Goal: Task Accomplishment & Management: Use online tool/utility

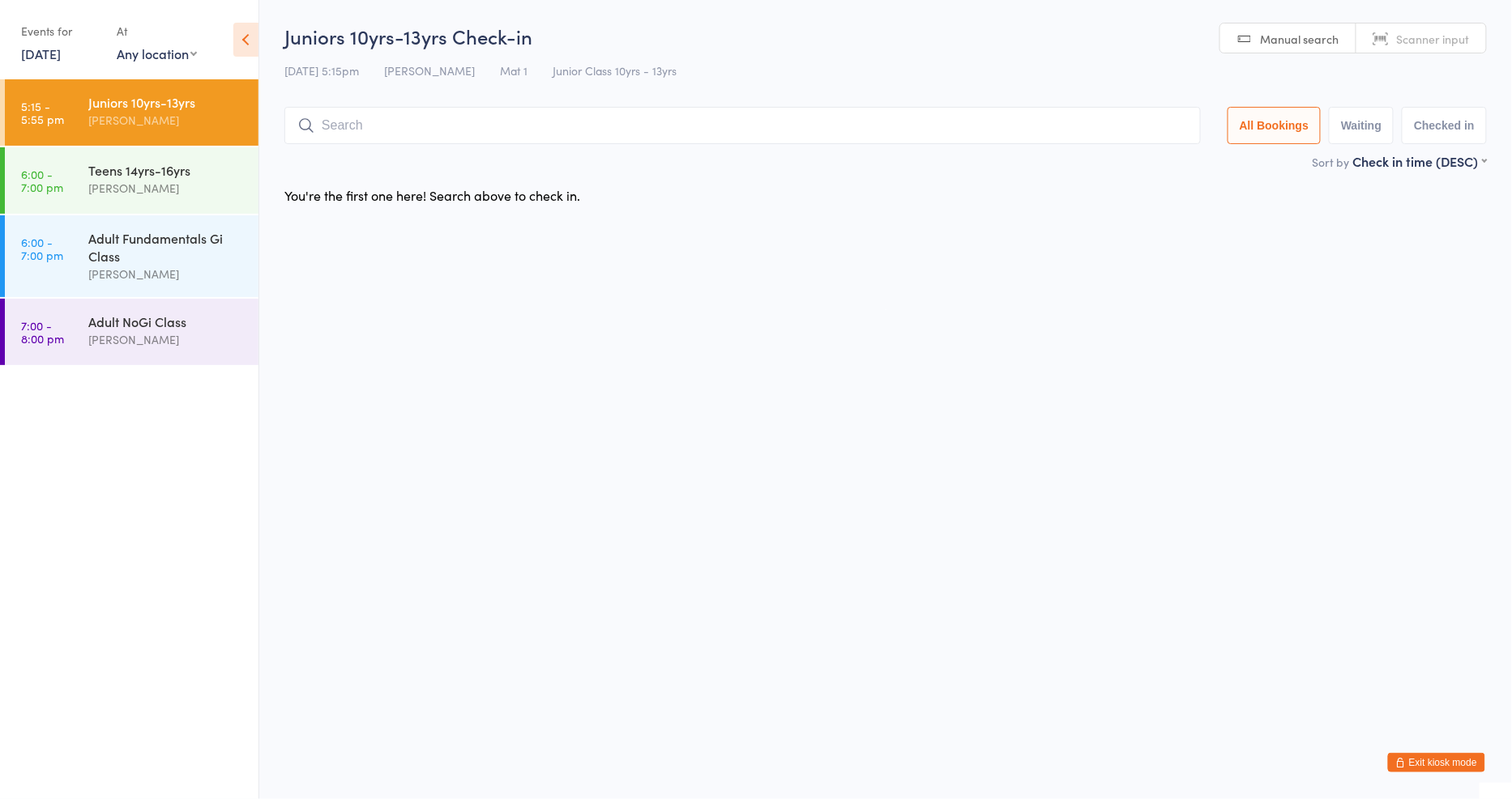
click at [61, 50] on link "[DATE]" at bounding box center [40, 54] width 39 height 18
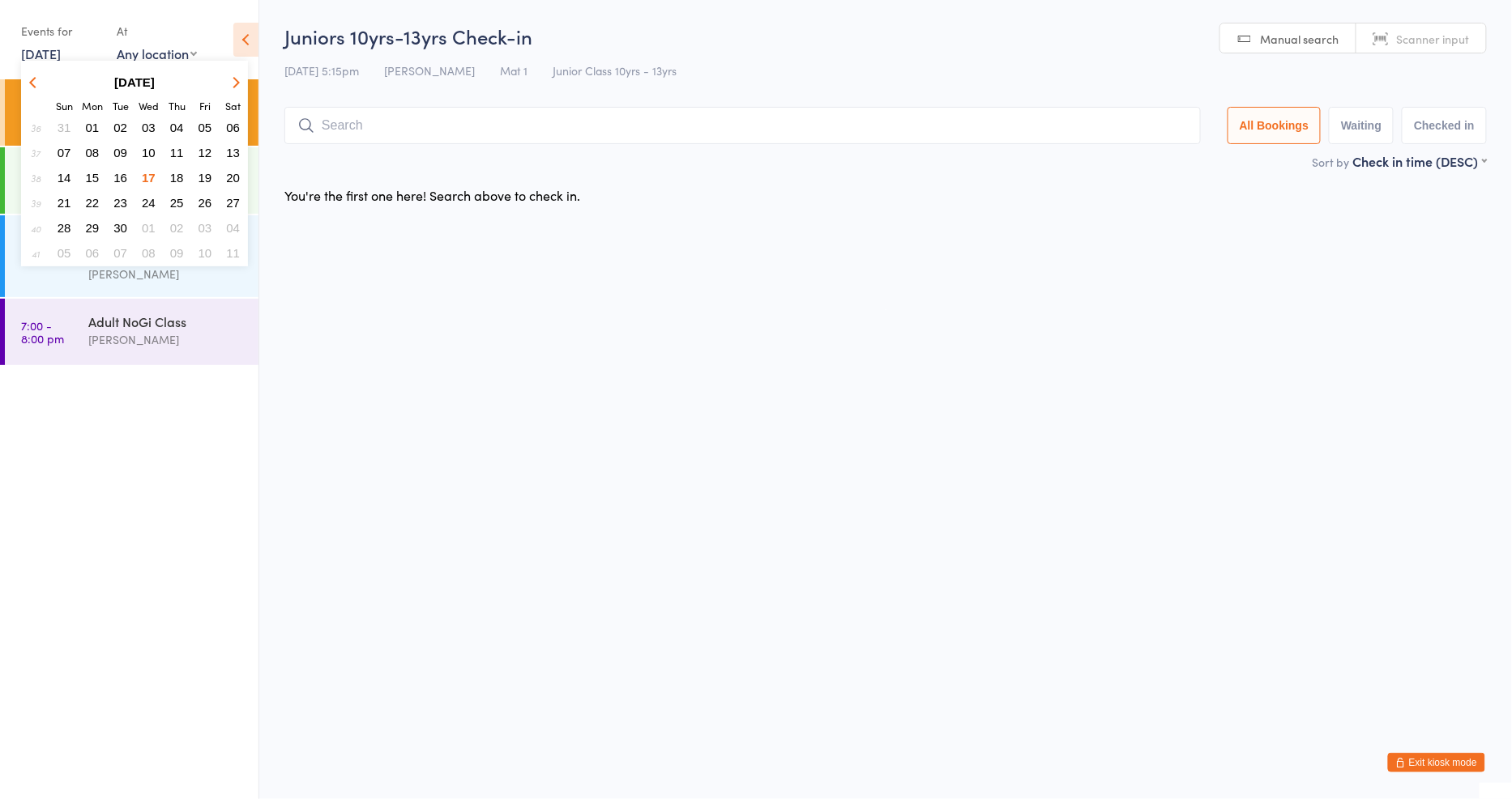
click at [116, 171] on span "16" at bounding box center [120, 177] width 14 height 14
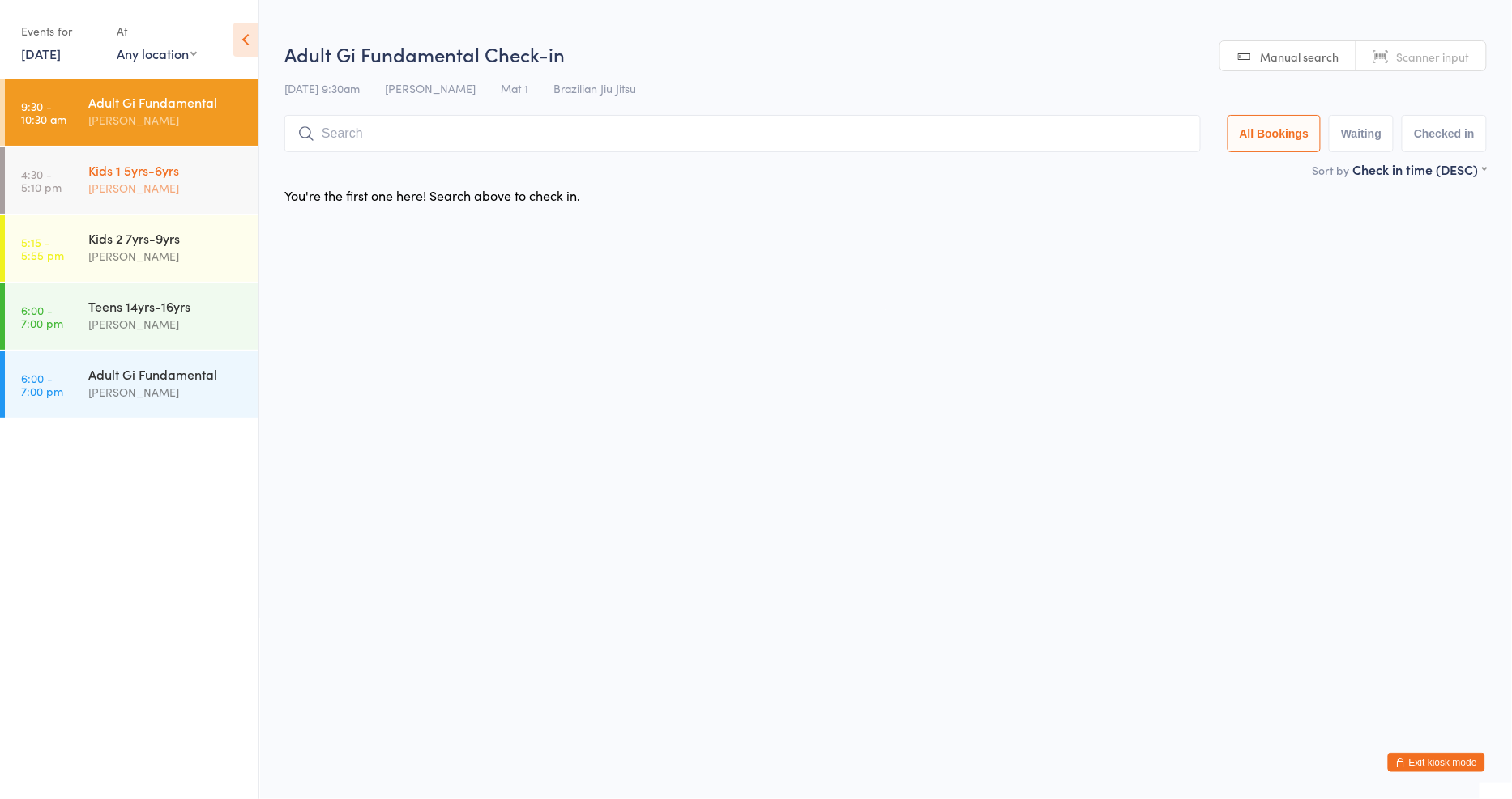
click at [162, 184] on div "[PERSON_NAME]" at bounding box center [166, 188] width 156 height 18
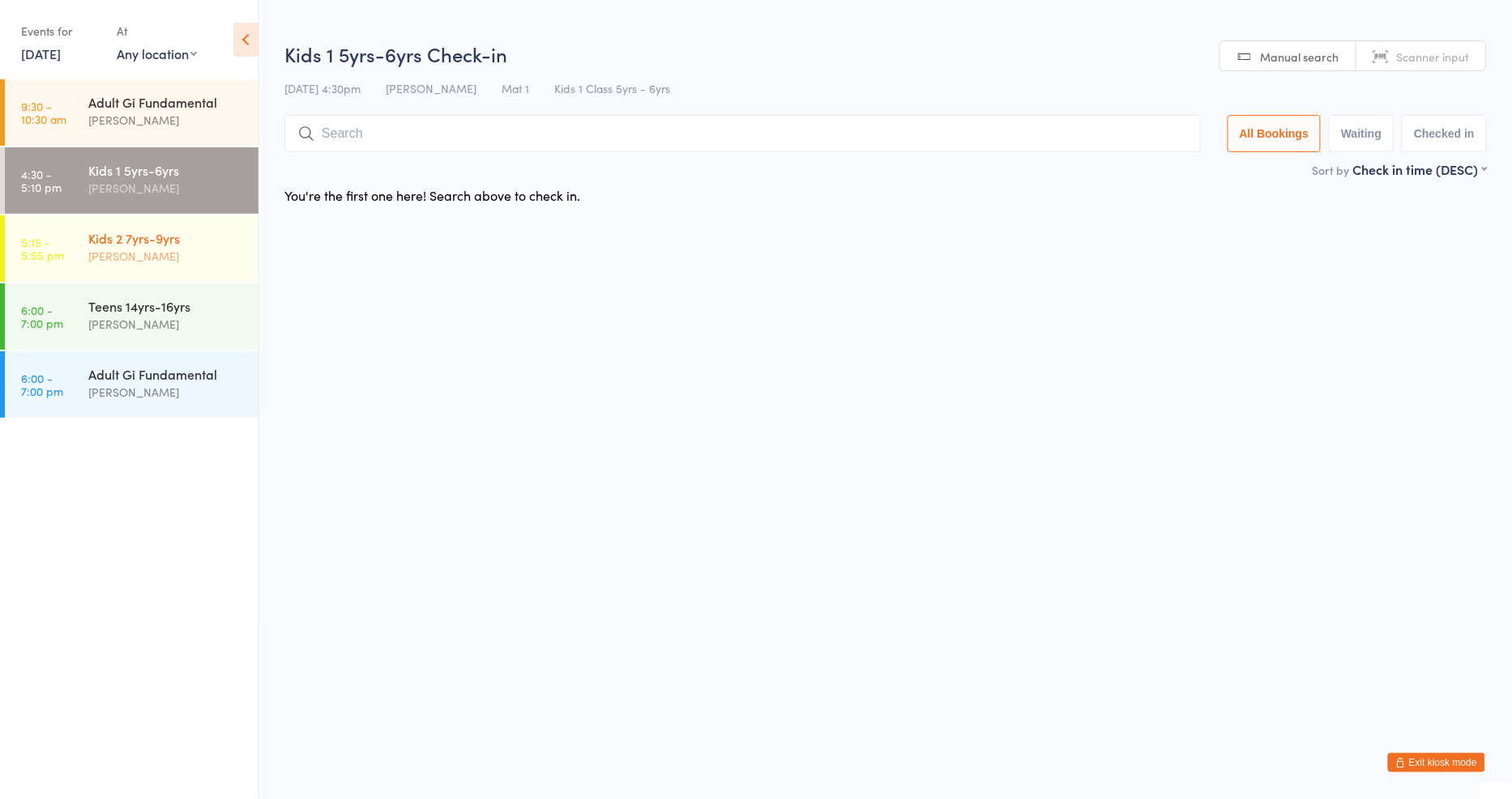
click at [159, 230] on div "Kids 2 7yrs-9yrs" at bounding box center [166, 238] width 156 height 18
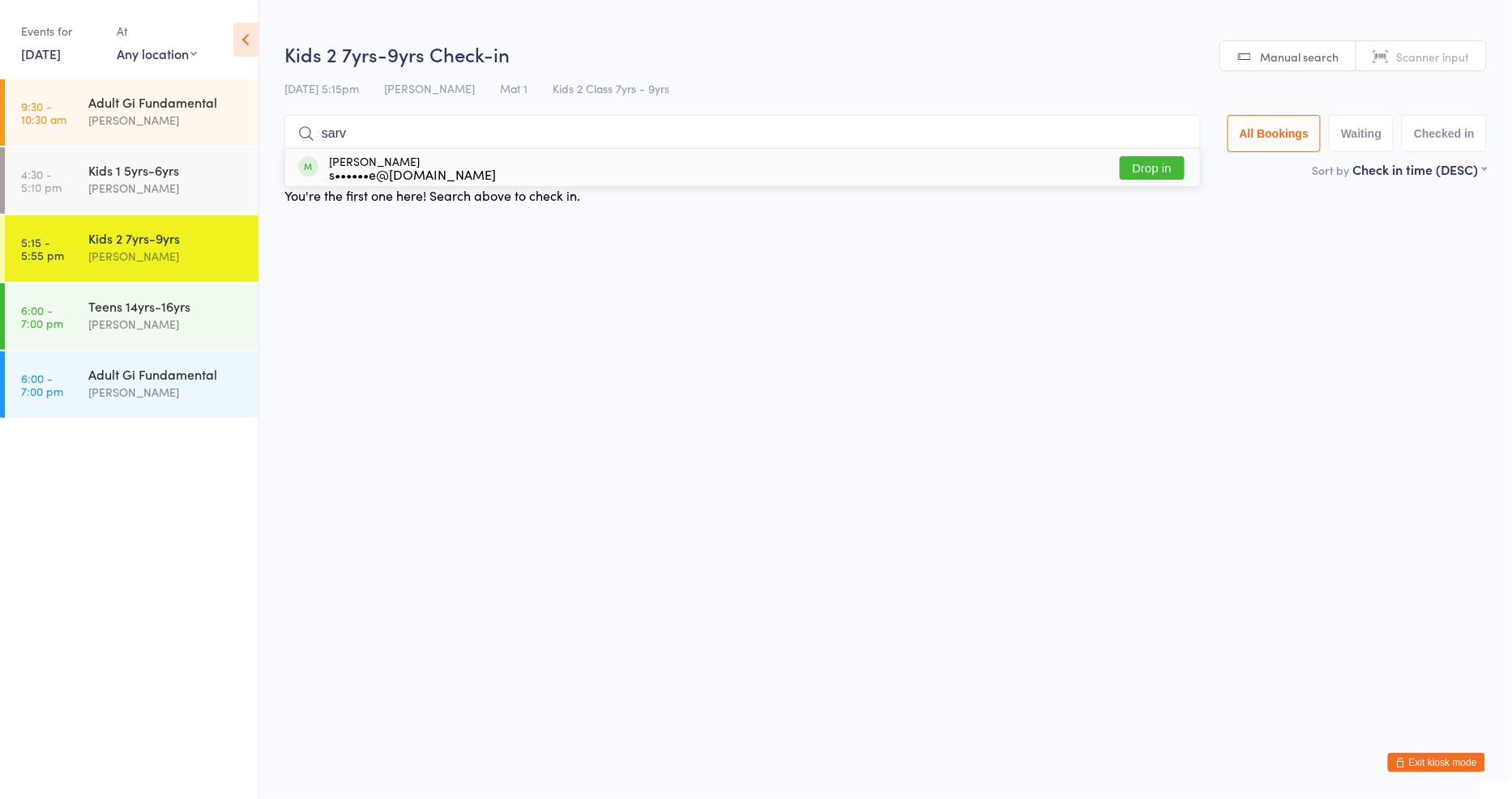
type input "sarv"
click at [1169, 172] on button "Drop in" at bounding box center [1152, 168] width 65 height 24
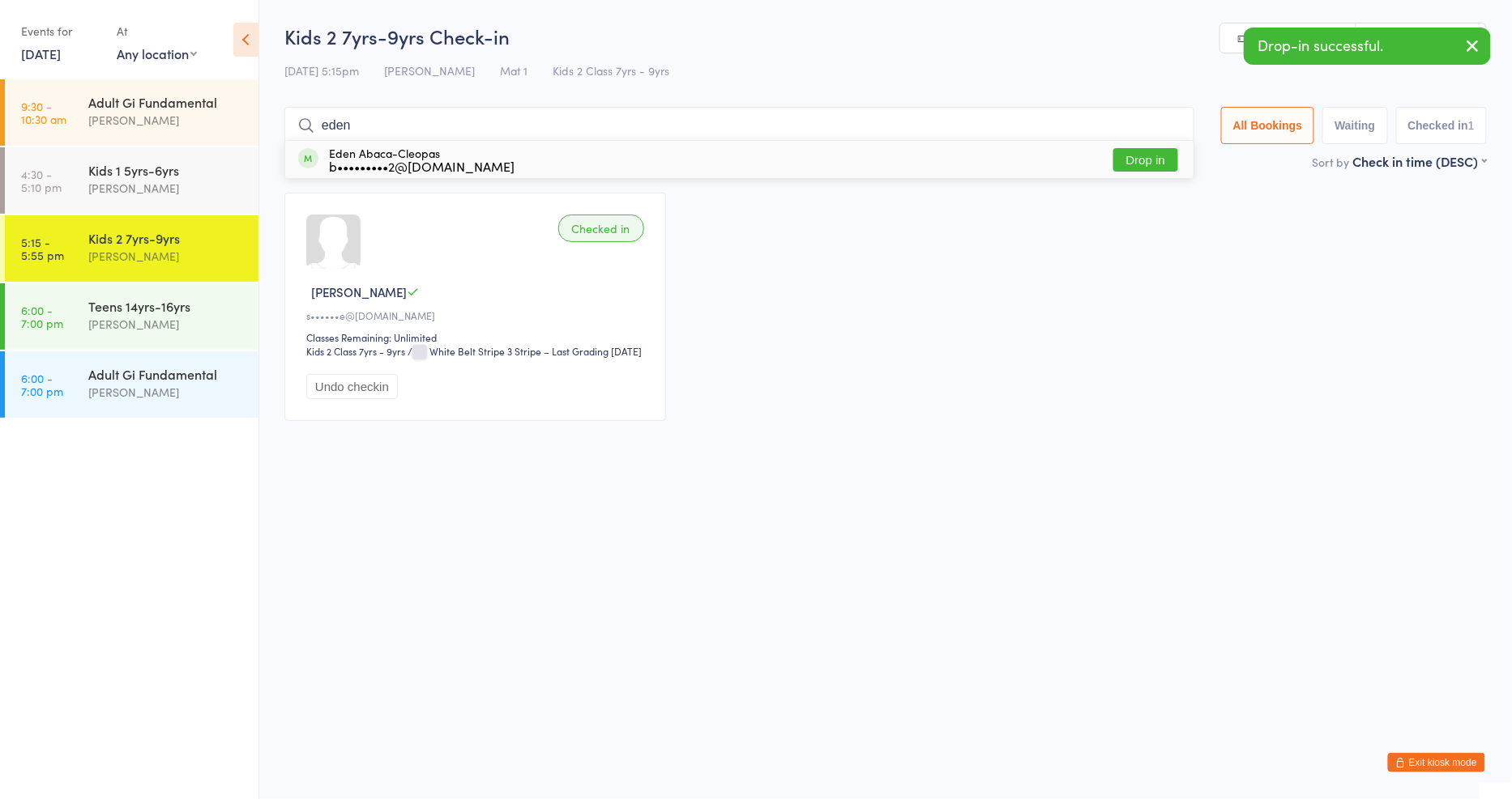
type input "eden"
click at [1145, 159] on button "Drop in" at bounding box center [1145, 160] width 65 height 24
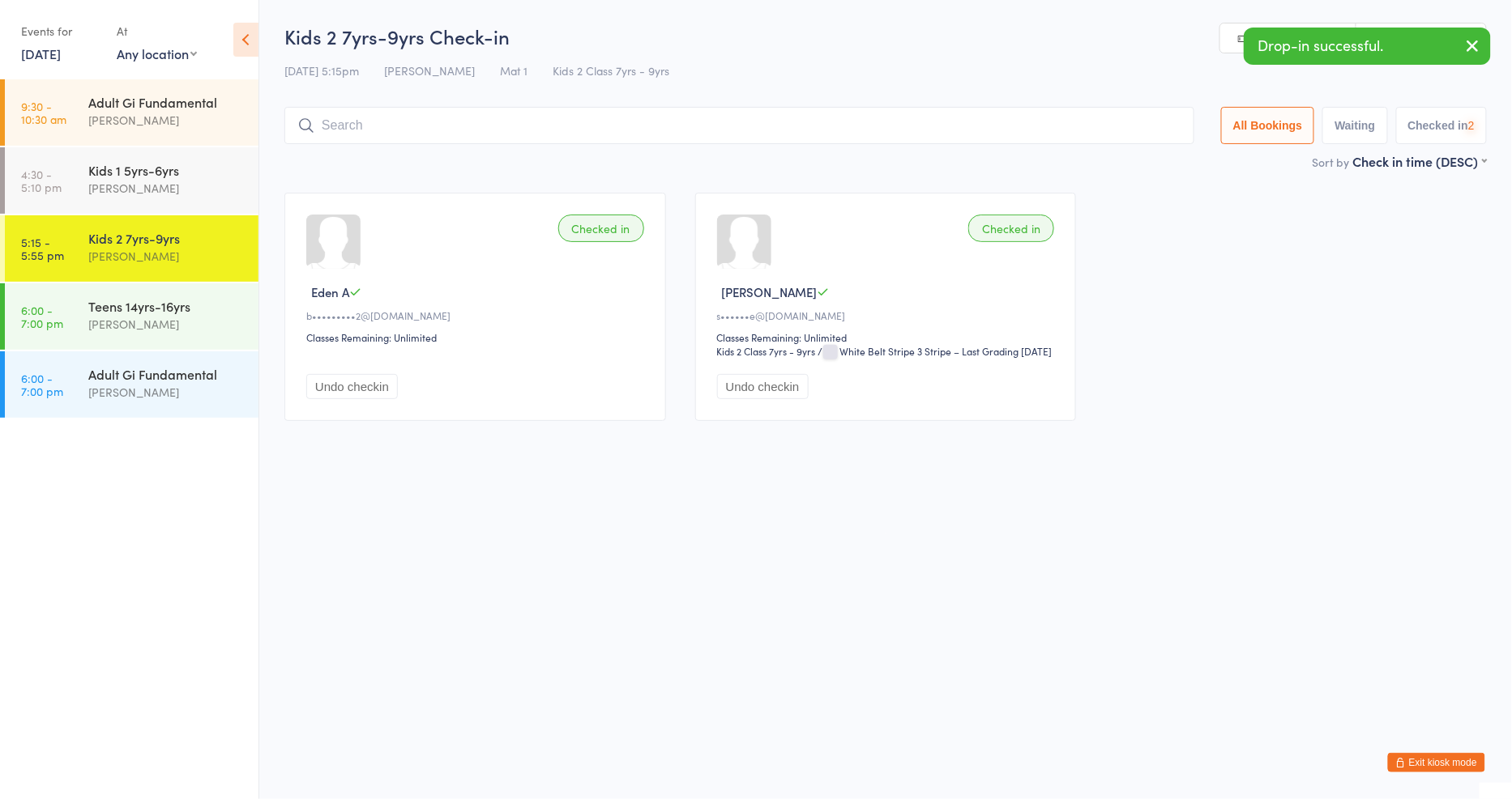
click at [701, 131] on input "search" at bounding box center [739, 125] width 910 height 37
type input "lily"
click at [1127, 164] on button "Drop in" at bounding box center [1145, 160] width 65 height 24
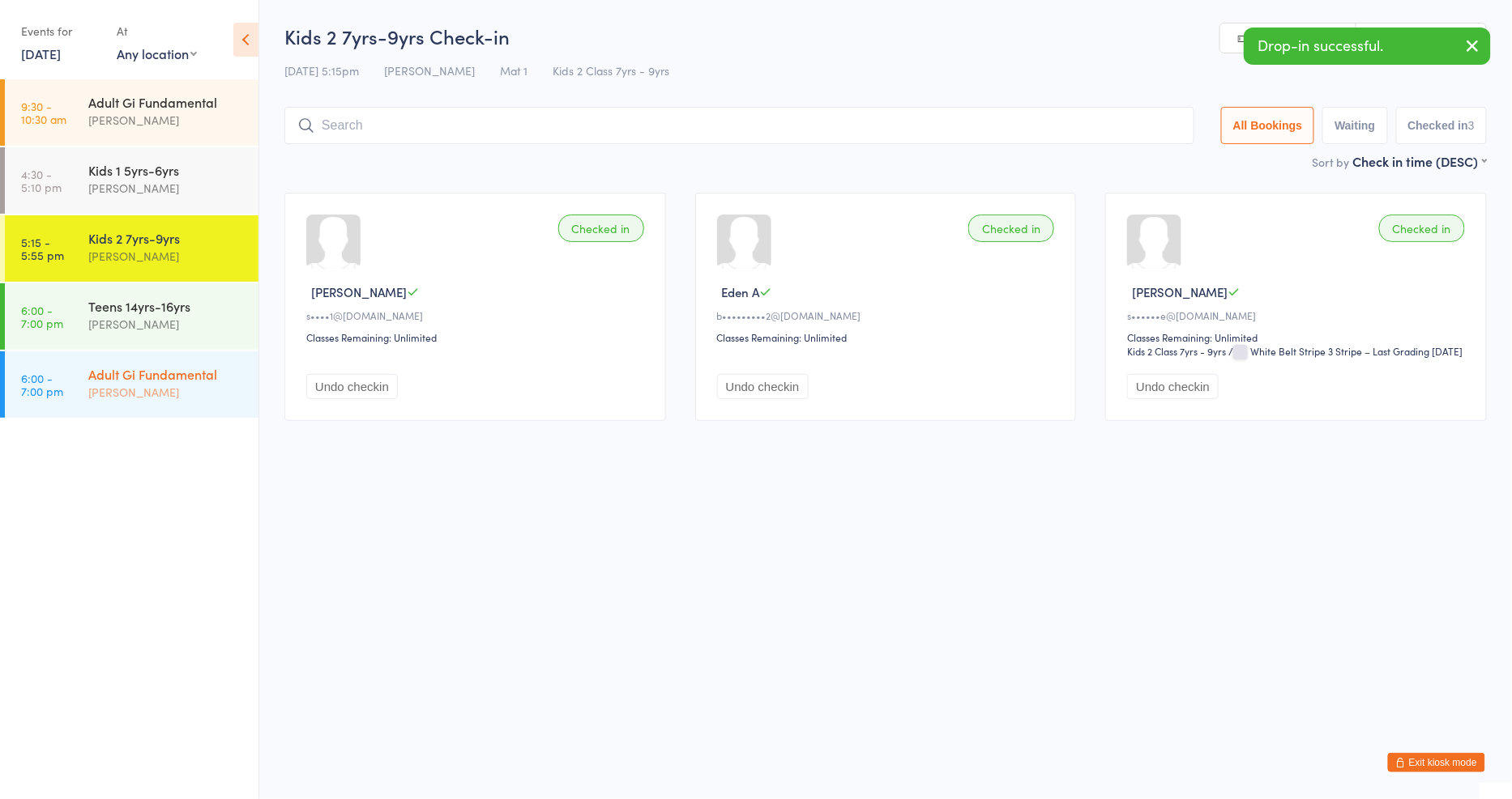
click at [155, 394] on div "[PERSON_NAME]" at bounding box center [166, 392] width 156 height 18
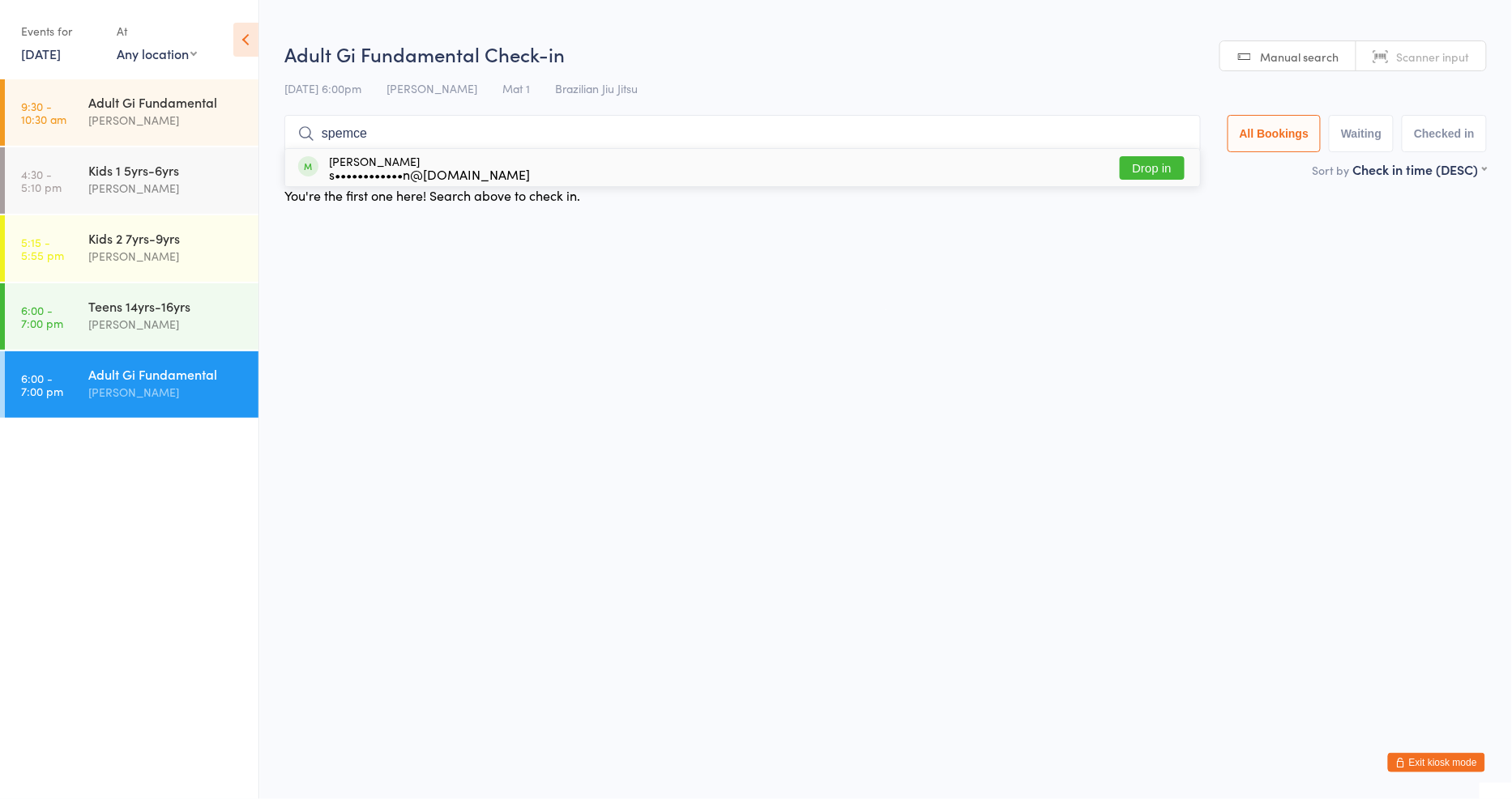
type input "spemce"
click at [1139, 173] on button "Drop in" at bounding box center [1152, 168] width 65 height 24
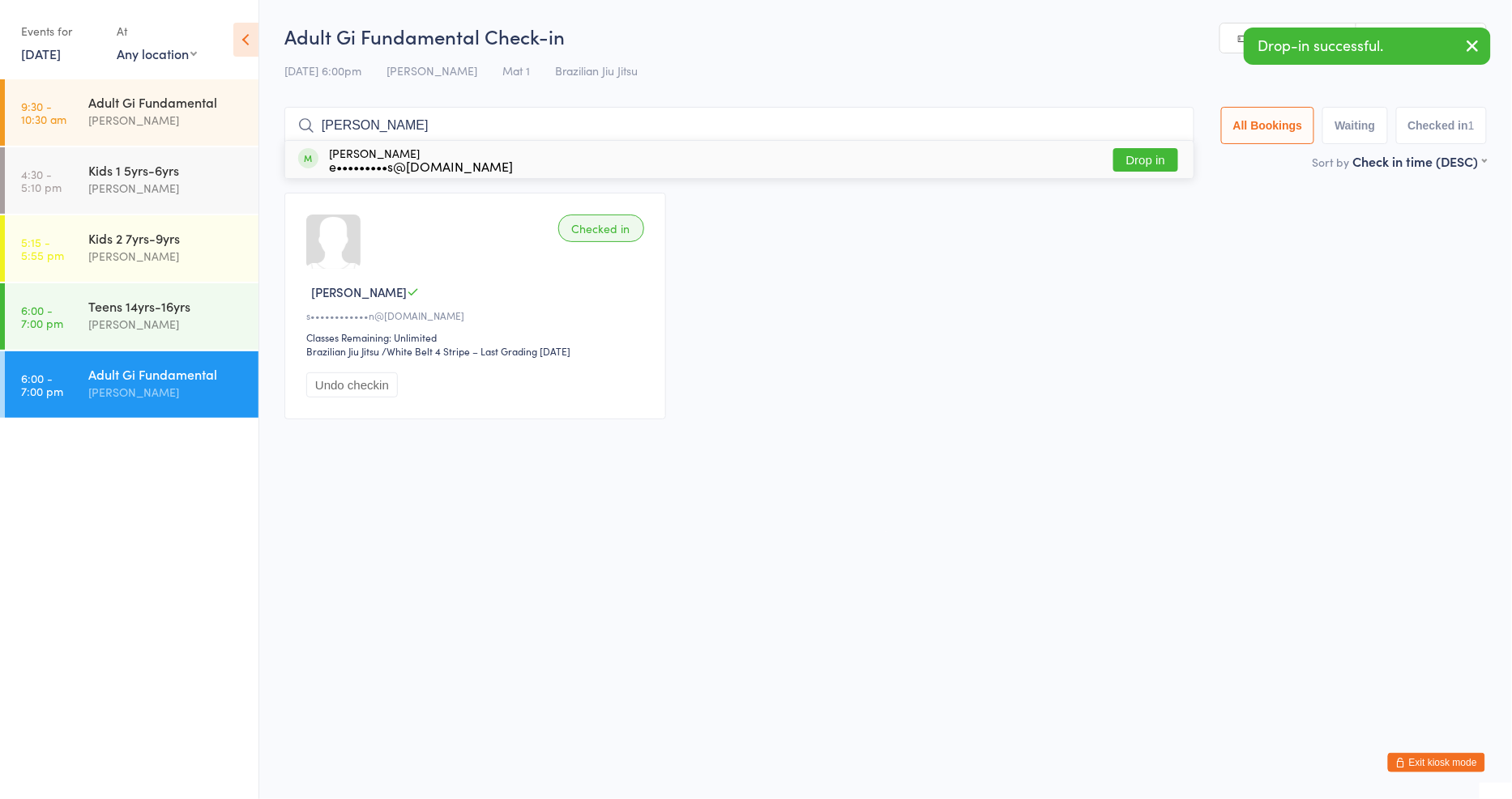
type input "[PERSON_NAME]"
click at [1159, 157] on button "Drop in" at bounding box center [1145, 160] width 65 height 24
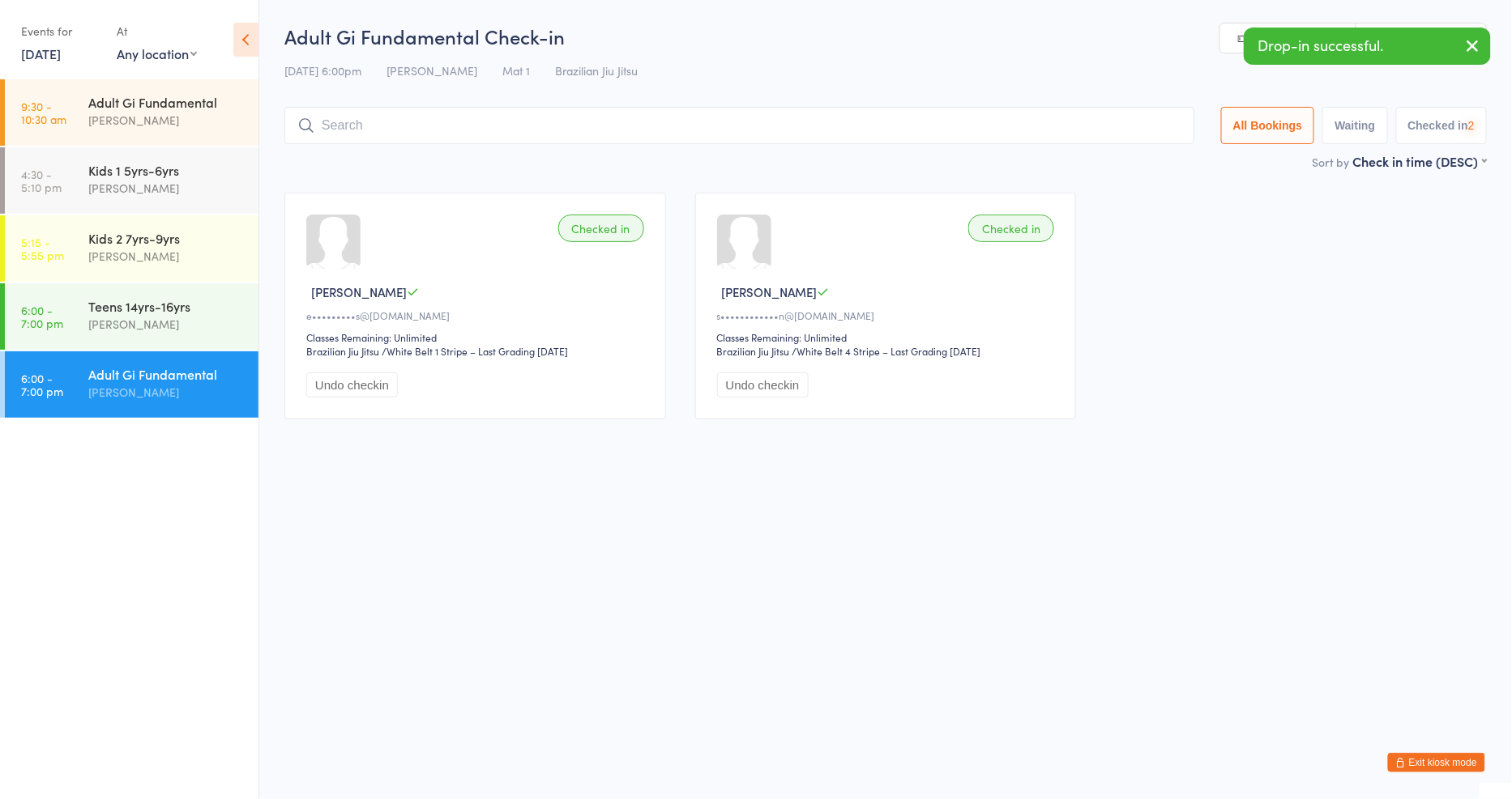
click at [633, 135] on input "search" at bounding box center [739, 125] width 910 height 37
type input "sai"
click at [1159, 154] on button "Drop in" at bounding box center [1145, 160] width 65 height 24
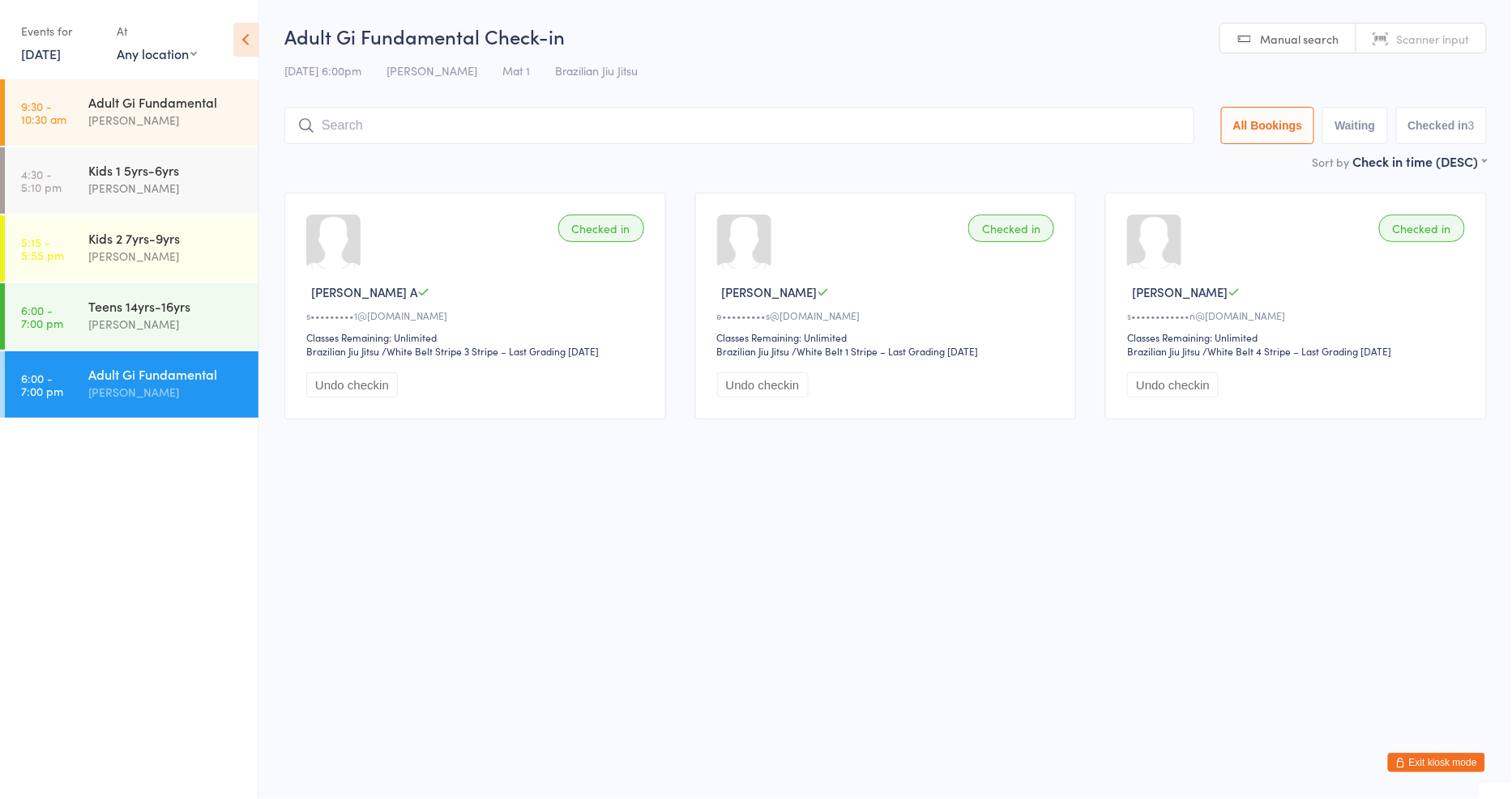
click at [1437, 758] on button "Exit kiosk mode" at bounding box center [1436, 762] width 97 height 19
